Goal: Manage account settings

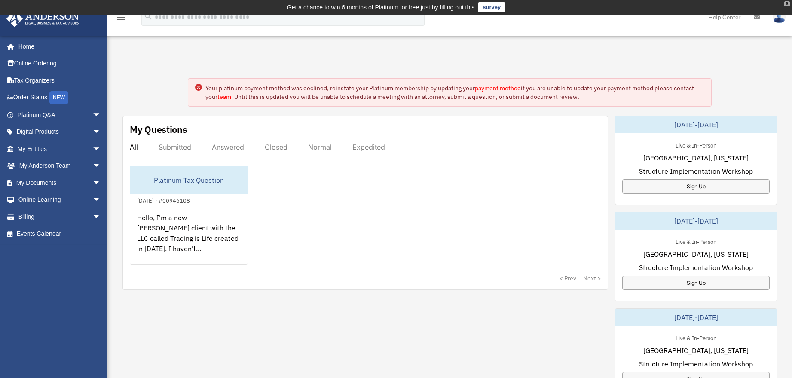
click at [786, 3] on div "X" at bounding box center [788, 3] width 6 height 5
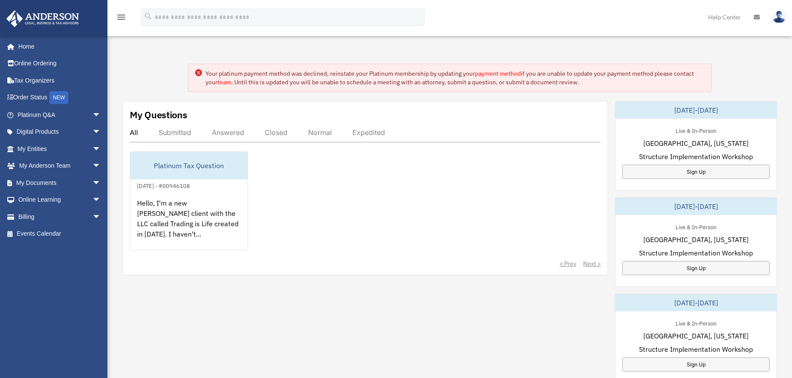
click at [776, 19] on img at bounding box center [779, 17] width 13 height 12
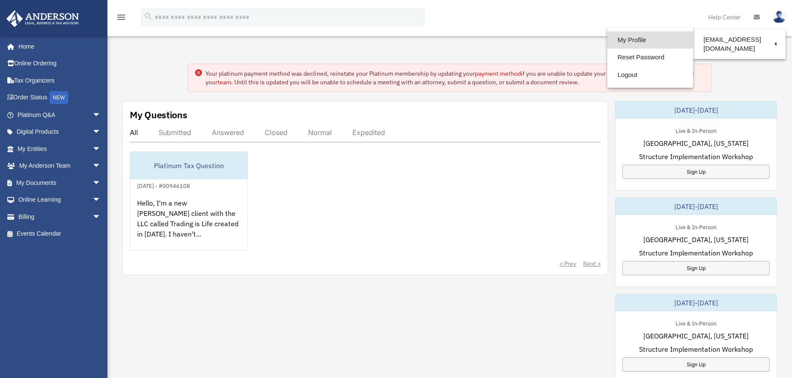
click at [630, 40] on link "My Profile" at bounding box center [650, 40] width 86 height 18
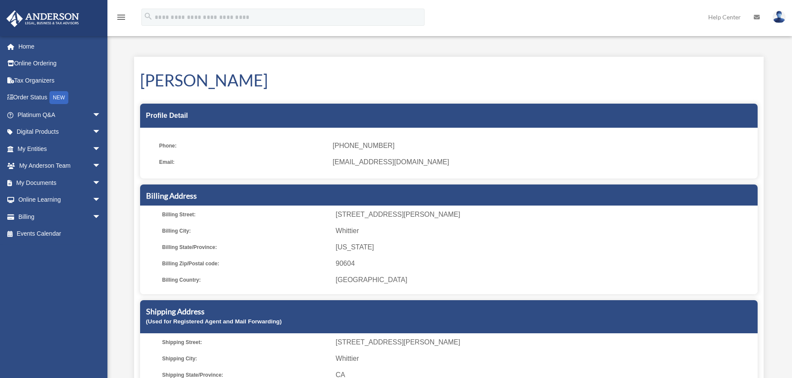
click at [779, 12] on img at bounding box center [779, 17] width 13 height 12
click at [37, 216] on link "Billing arrow_drop_down" at bounding box center [60, 216] width 108 height 17
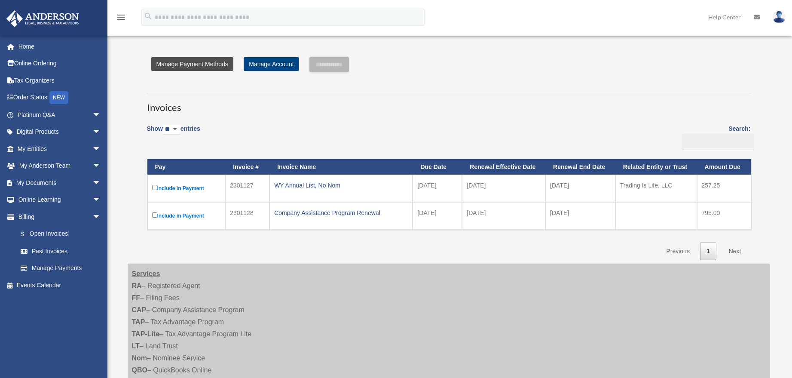
click at [208, 65] on link "Manage Payment Methods" at bounding box center [192, 64] width 82 height 14
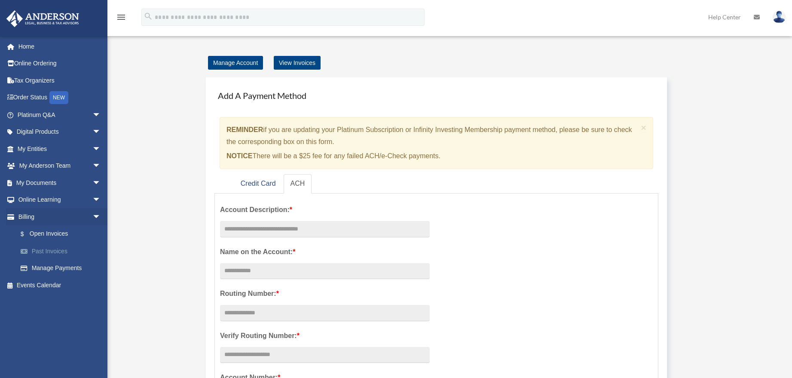
click at [43, 246] on link "Past Invoices" at bounding box center [63, 250] width 102 height 17
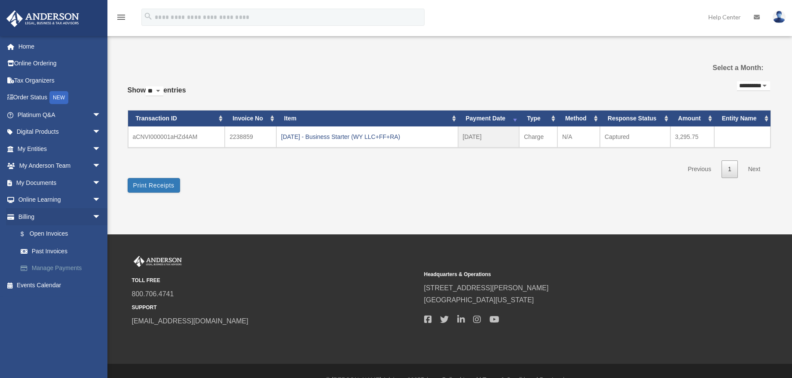
click at [70, 266] on link "Manage Payments" at bounding box center [63, 268] width 102 height 17
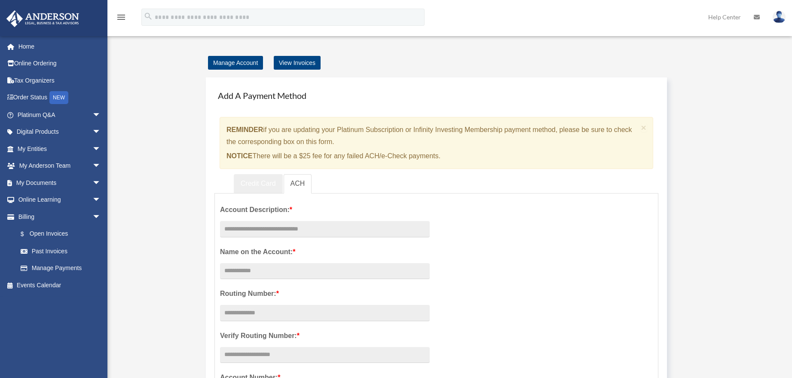
click at [254, 176] on link "Credit Card" at bounding box center [258, 183] width 49 height 19
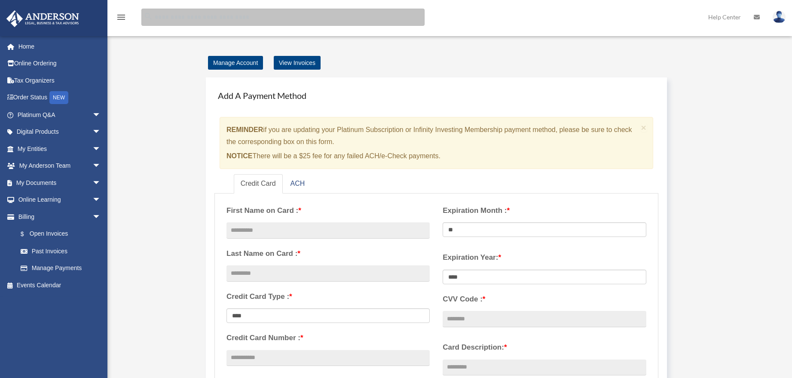
click at [199, 16] on input "search" at bounding box center [282, 17] width 283 height 17
type input "*********"
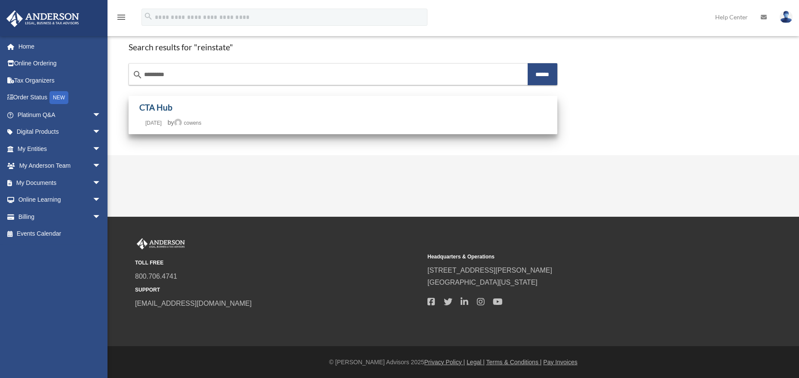
click at [142, 105] on link "CTA Hub" at bounding box center [155, 107] width 33 height 10
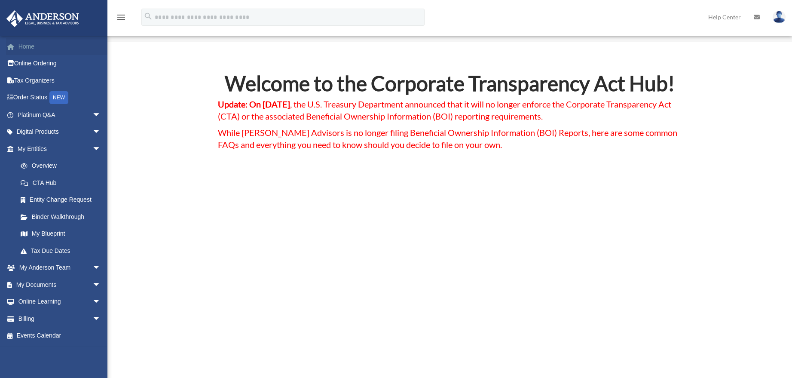
click at [22, 42] on link "Home" at bounding box center [60, 46] width 108 height 17
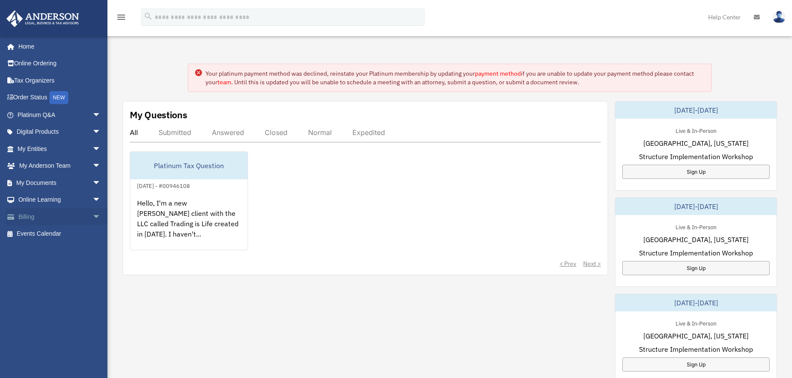
click at [92, 212] on span "arrow_drop_down" at bounding box center [100, 217] width 17 height 18
click at [31, 95] on link "Order Status NEW" at bounding box center [60, 98] width 108 height 18
click at [147, 64] on div "Your platinum payment method was declined, reinstate your Platinum membership b…" at bounding box center [450, 325] width 698 height 566
click at [61, 17] on img at bounding box center [43, 18] width 78 height 17
click at [42, 22] on img at bounding box center [43, 18] width 78 height 17
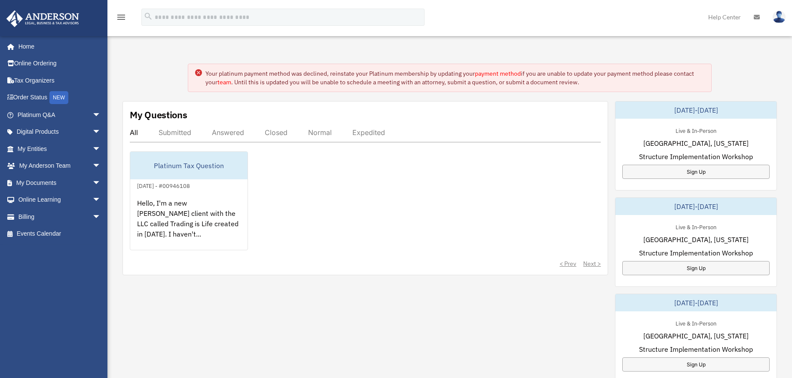
click at [780, 13] on img at bounding box center [779, 17] width 13 height 12
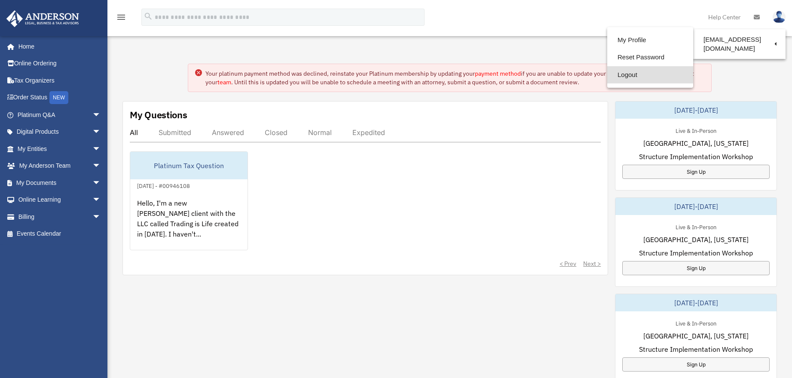
click at [632, 75] on link "Logout" at bounding box center [650, 75] width 86 height 18
